Goal: Task Accomplishment & Management: Complete application form

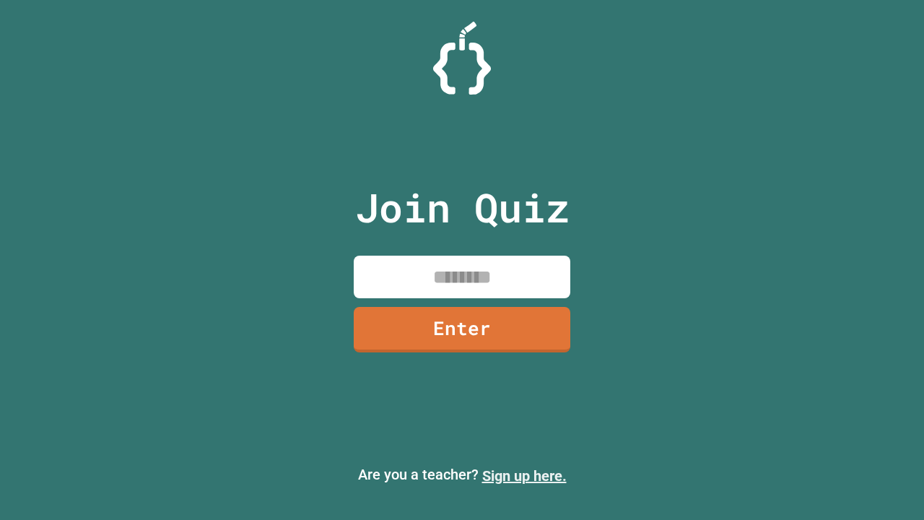
click at [524, 476] on link "Sign up here." at bounding box center [524, 475] width 84 height 17
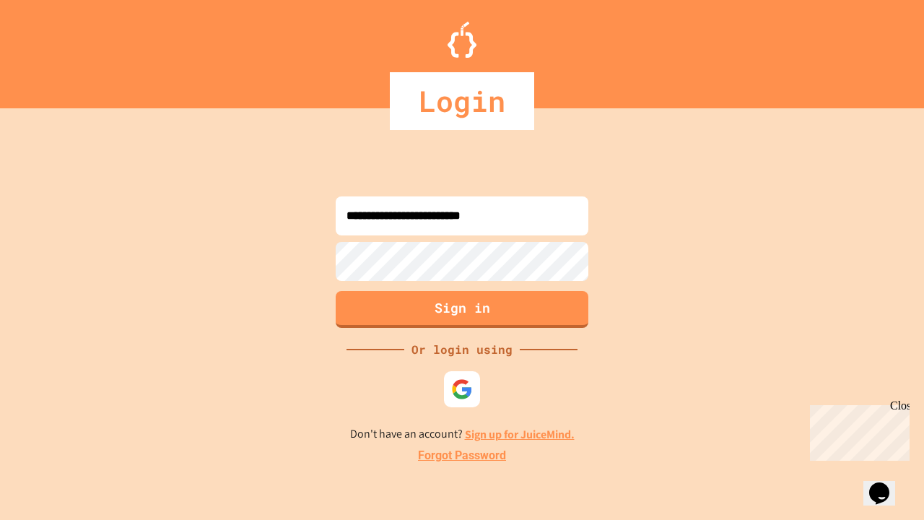
type input "**********"
